Goal: Find specific page/section: Find specific page/section

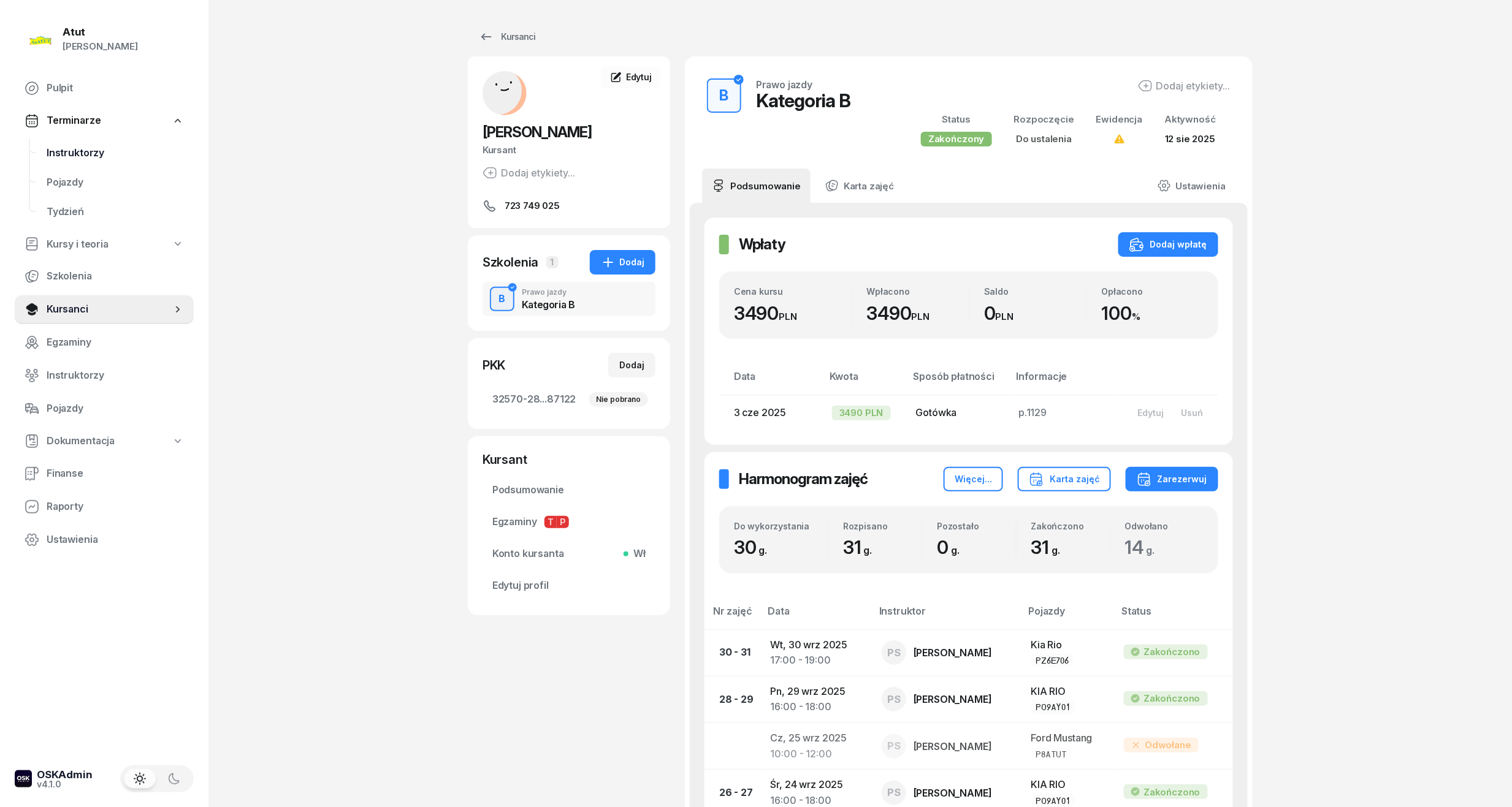
click at [65, 152] on span "Instruktorzy" at bounding box center [115, 153] width 138 height 16
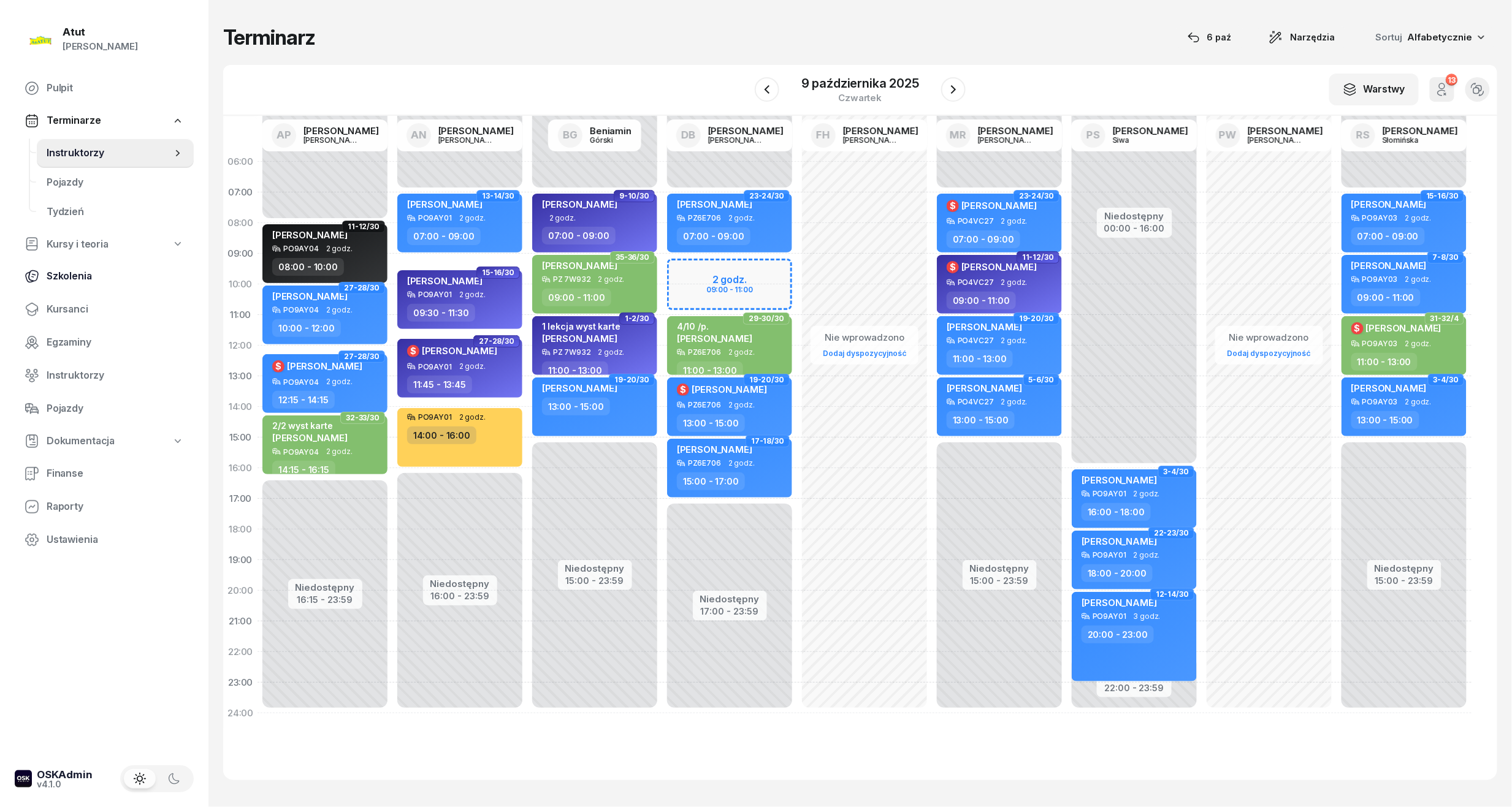
drag, startPoint x: 74, startPoint y: 302, endPoint x: 128, endPoint y: 278, distance: 59.1
click at [74, 302] on span "Kursanci" at bounding box center [115, 309] width 138 height 16
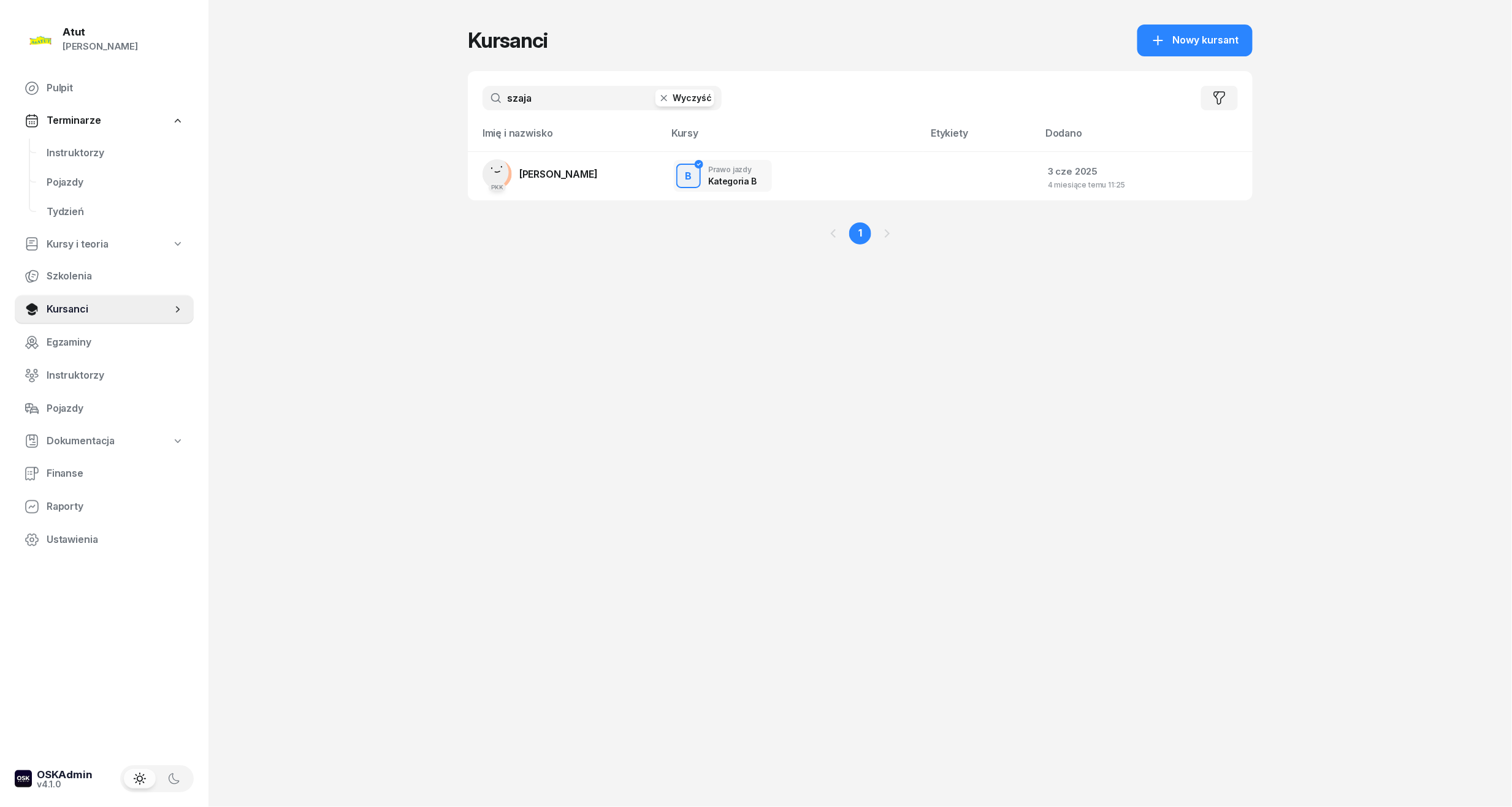
drag, startPoint x: 583, startPoint y: 89, endPoint x: 210, endPoint y: 130, distance: 375.2
click at [210, 130] on div "Atut [PERSON_NAME] Pulpit Terminarze Instruktorzy Pojazdy Tydzień Kursy i teori…" at bounding box center [756, 404] width 1512 height 807
type input "[PERSON_NAME]"
click at [564, 180] on link "PKK [PERSON_NAME]" at bounding box center [540, 174] width 115 height 30
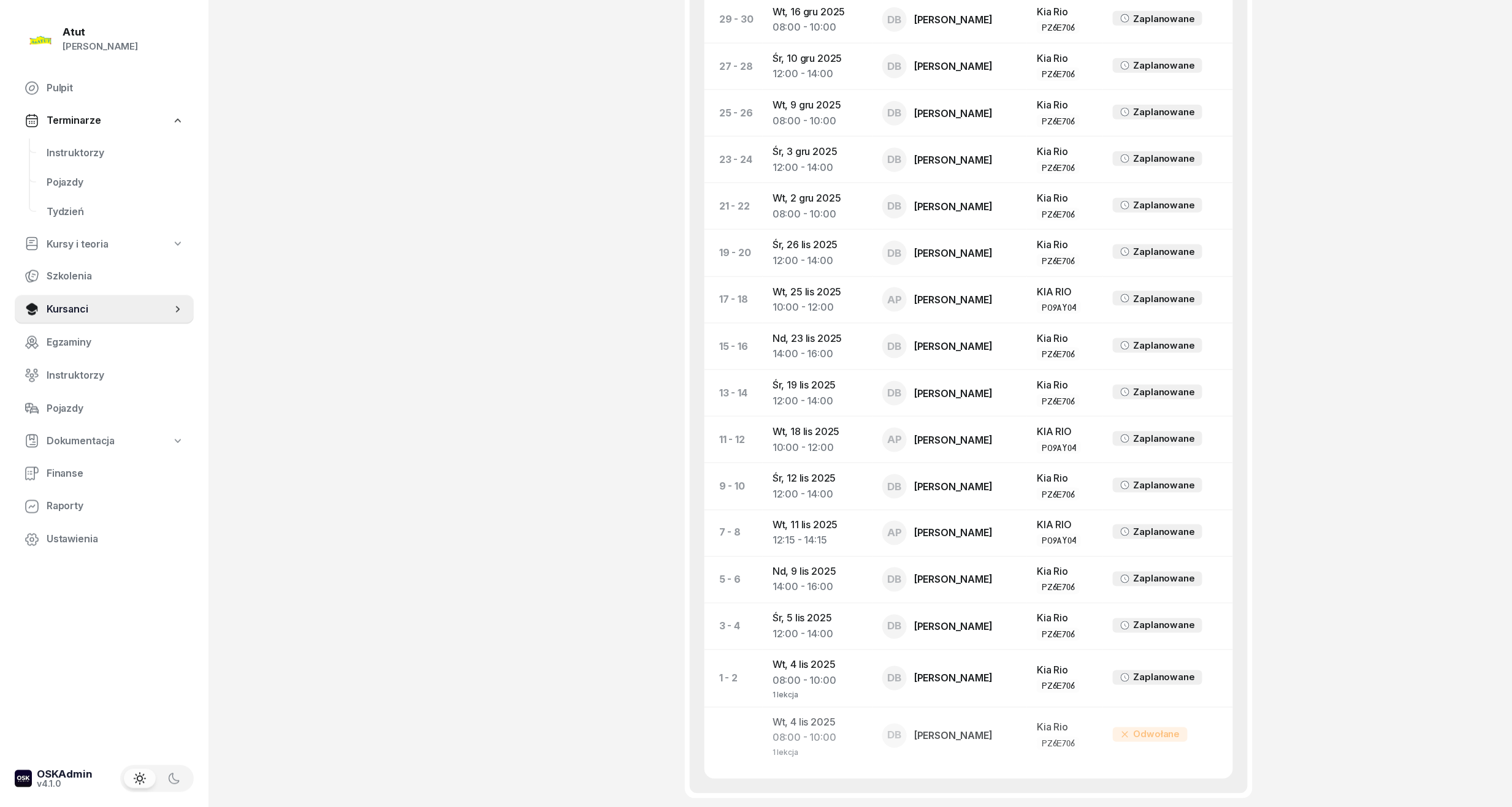
scroll to position [748, 0]
